Goal: Task Accomplishment & Management: Manage account settings

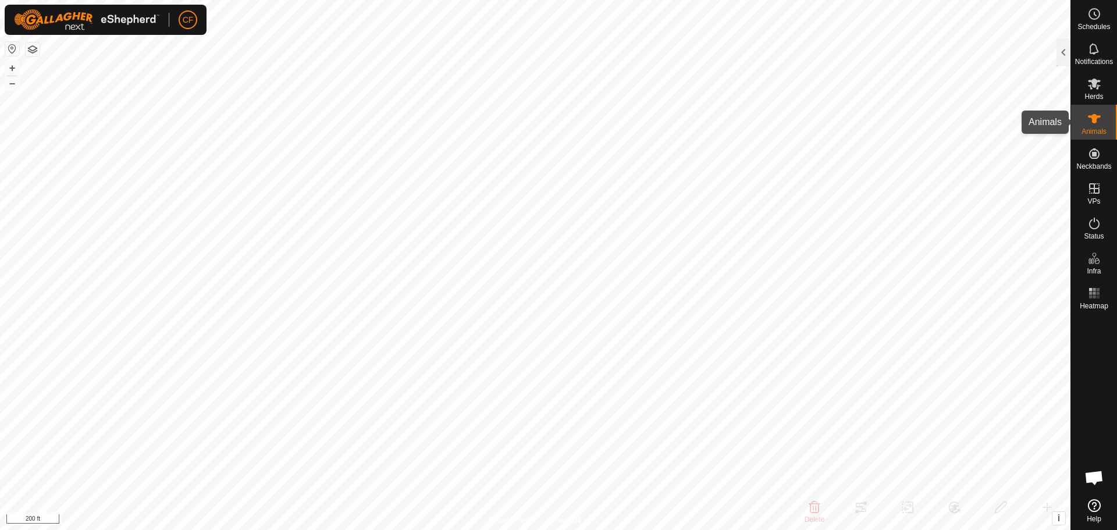
click at [1095, 115] on icon at bounding box center [1094, 118] width 13 height 9
click at [1061, 52] on div at bounding box center [1064, 52] width 14 height 28
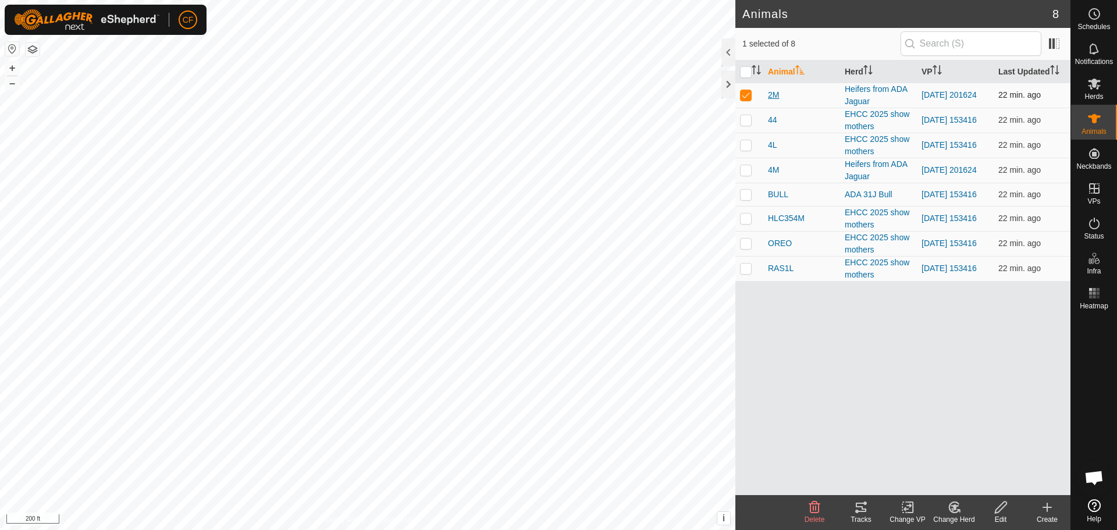
click at [772, 97] on span "2M" at bounding box center [773, 95] width 11 height 12
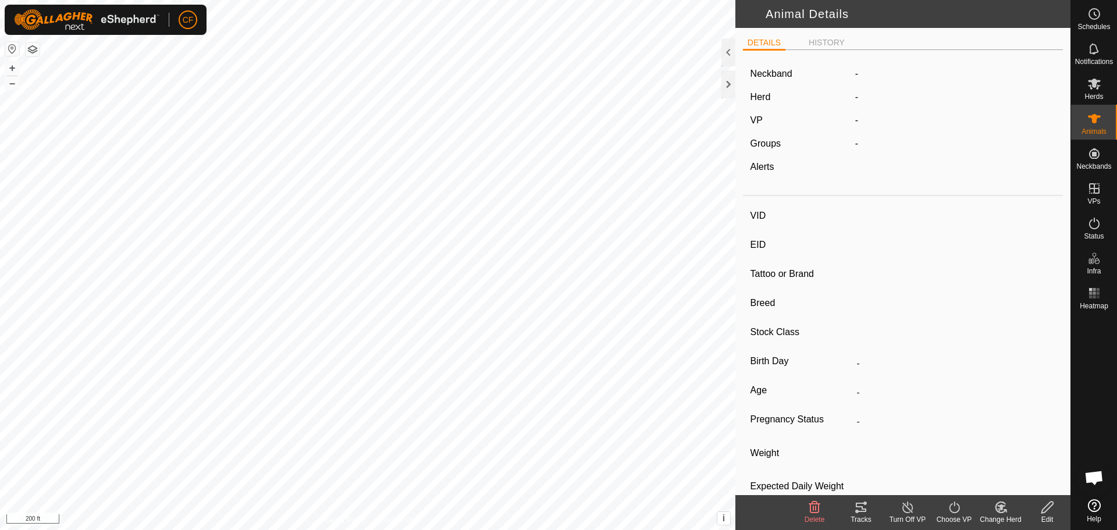
type input "2M"
type input "-"
type input "EHCC 2M"
type input "Angus"
type input "-"
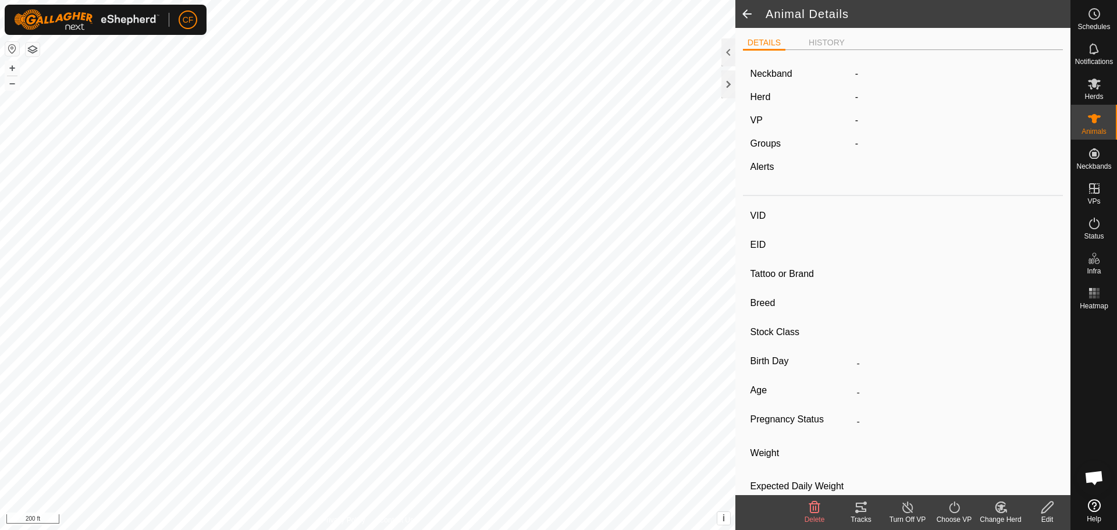
type input "03/2024"
type input "1 year 6 months"
type input "Pregnant"
type input "0 kg"
type input "-"
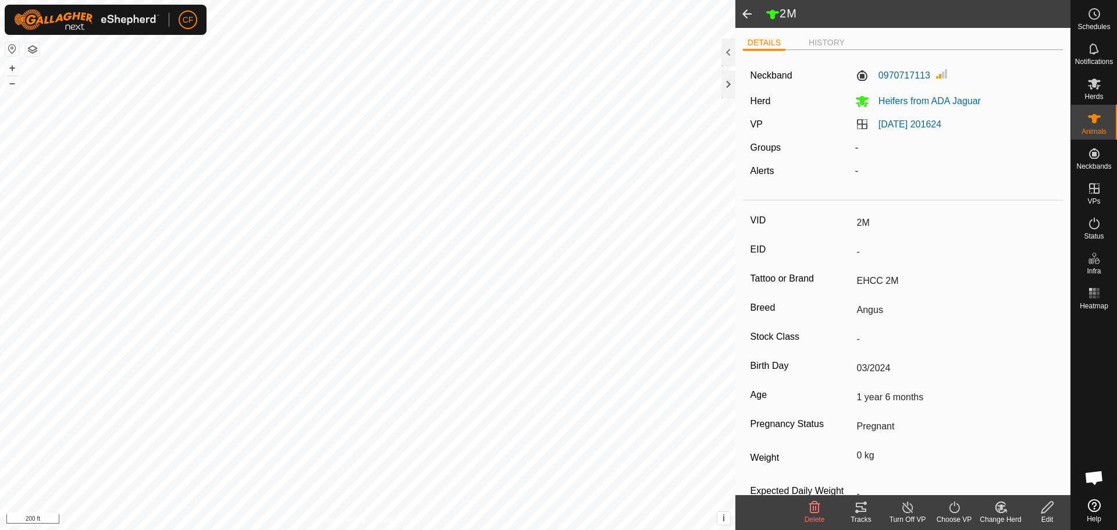
click at [862, 511] on icon at bounding box center [861, 507] width 10 height 9
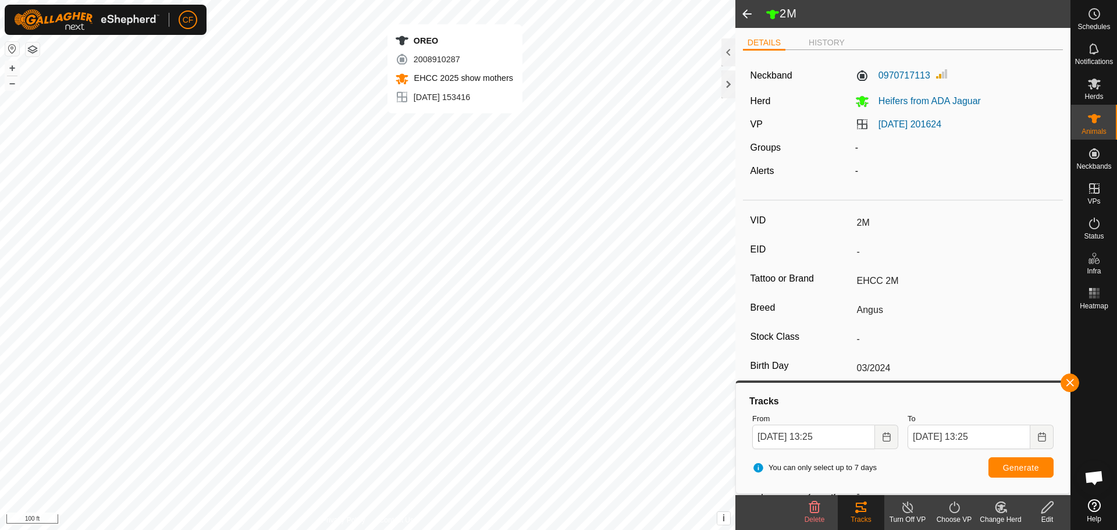
type input "-"
type input "OREO"
type input "-"
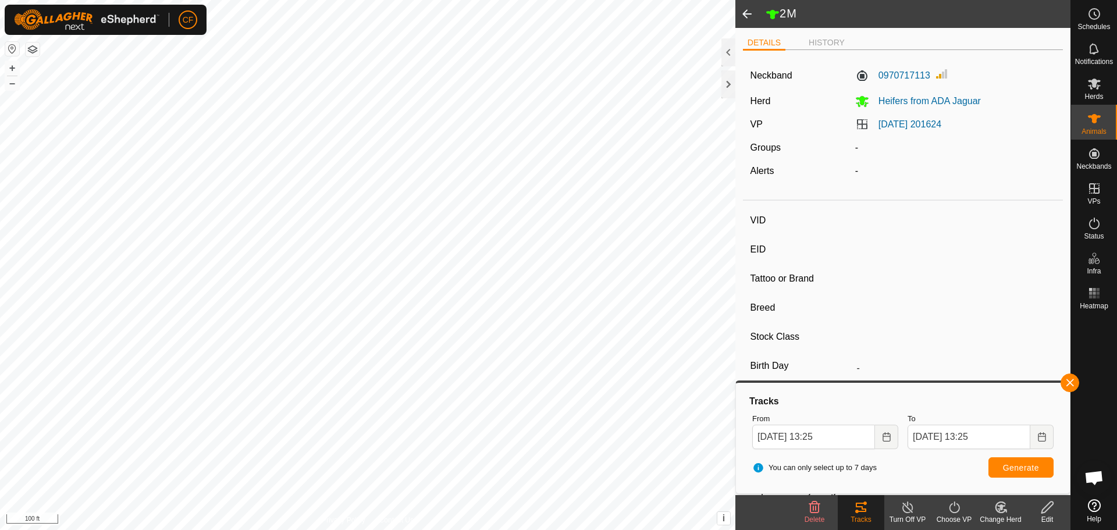
type input "-"
type input "0 kg"
type input "-"
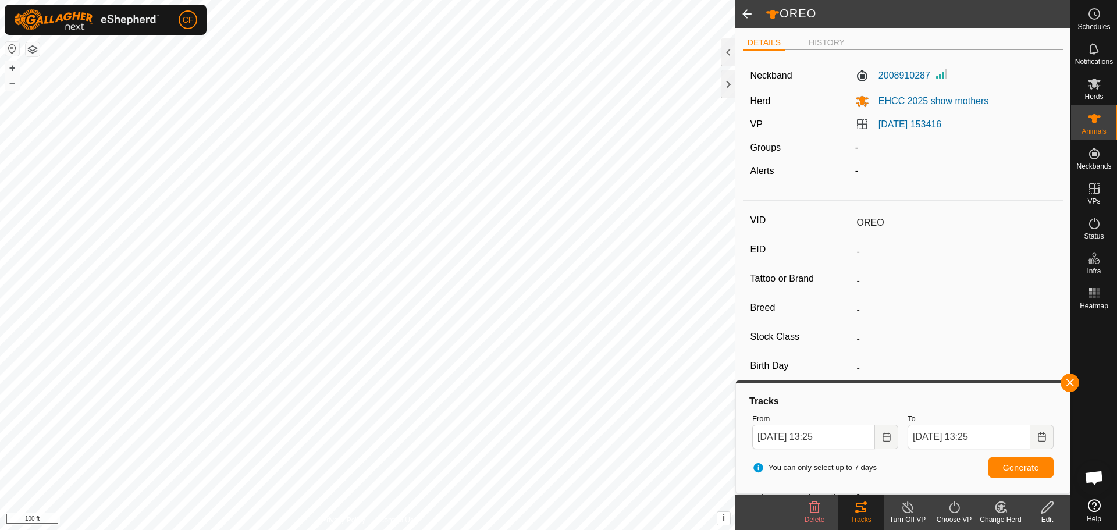
click at [858, 511] on icon at bounding box center [861, 507] width 10 height 9
click at [1013, 467] on span "Generate" at bounding box center [1021, 467] width 36 height 9
click at [747, 16] on span at bounding box center [746, 14] width 23 height 28
type input "2M"
type input "-"
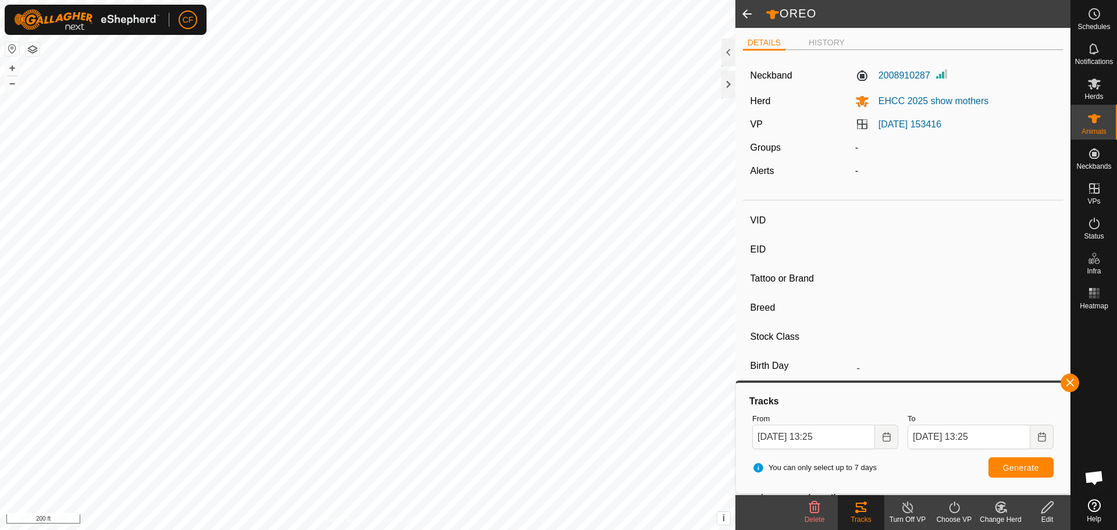
type input "EHCC 2M"
type input "Angus"
type input "-"
type input "03/2024"
type input "1 year 6 months"
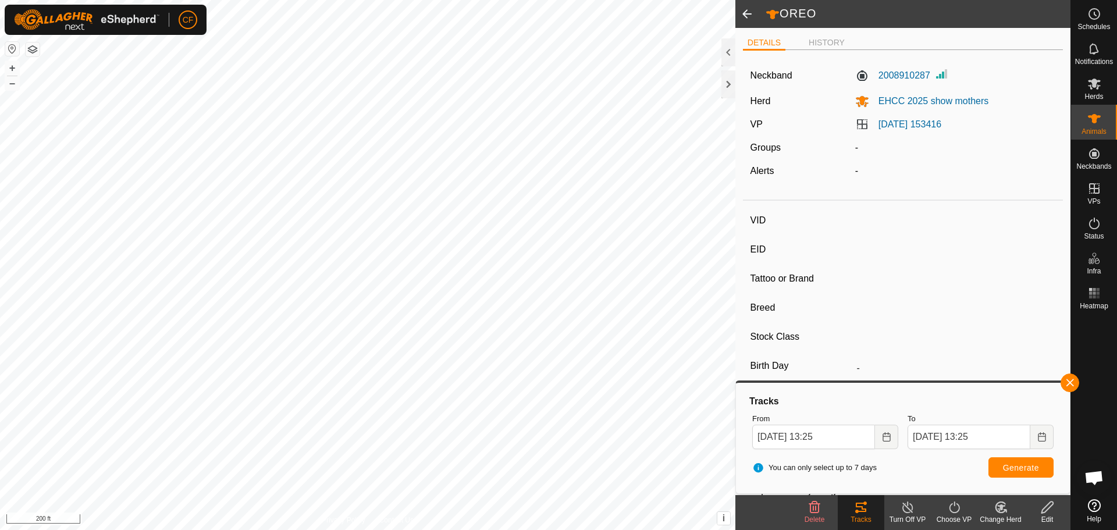
type input "Pregnant"
type input "0 kg"
type input "-"
type input "2M"
type input "EHCC 2M"
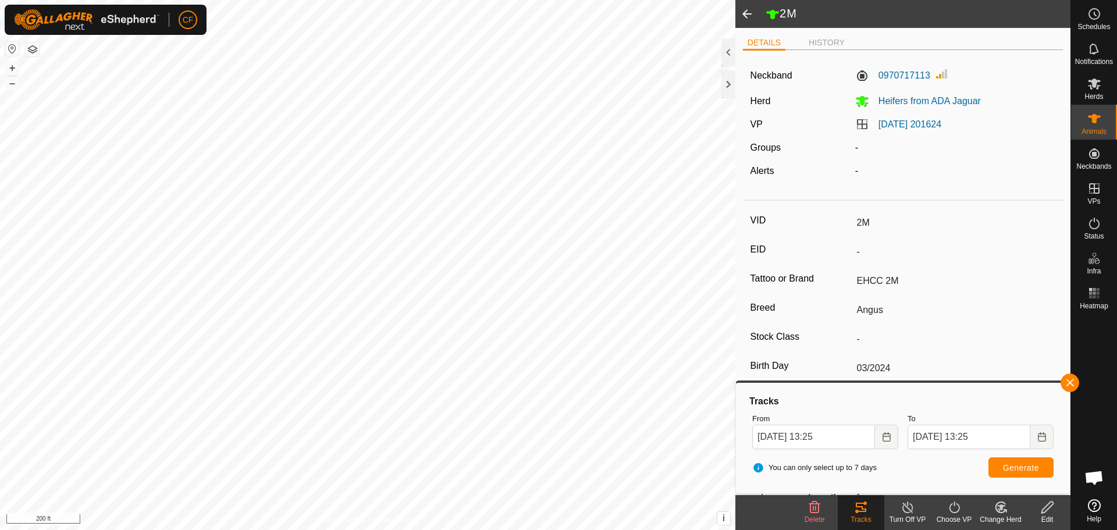
type input "Angus"
